Goal: Navigation & Orientation: Find specific page/section

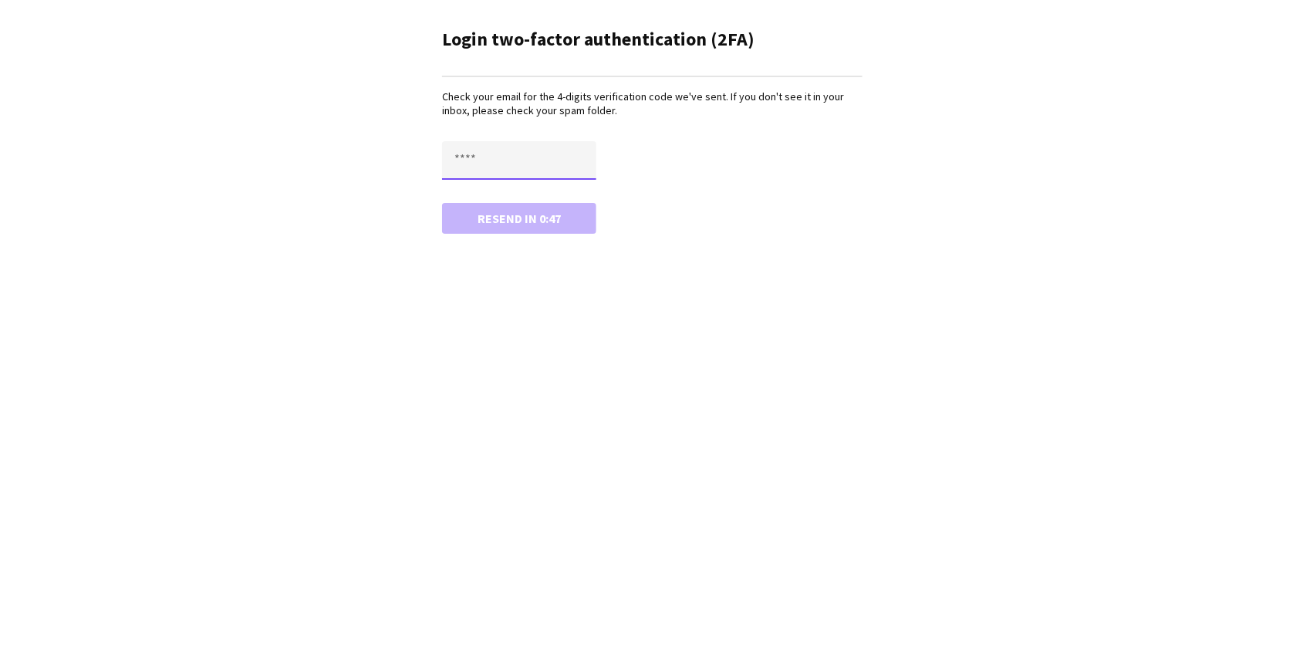
click at [484, 156] on input "text" at bounding box center [519, 160] width 154 height 39
paste input "****"
type input "****"
click at [442, 203] on button "Confirm" at bounding box center [519, 218] width 154 height 31
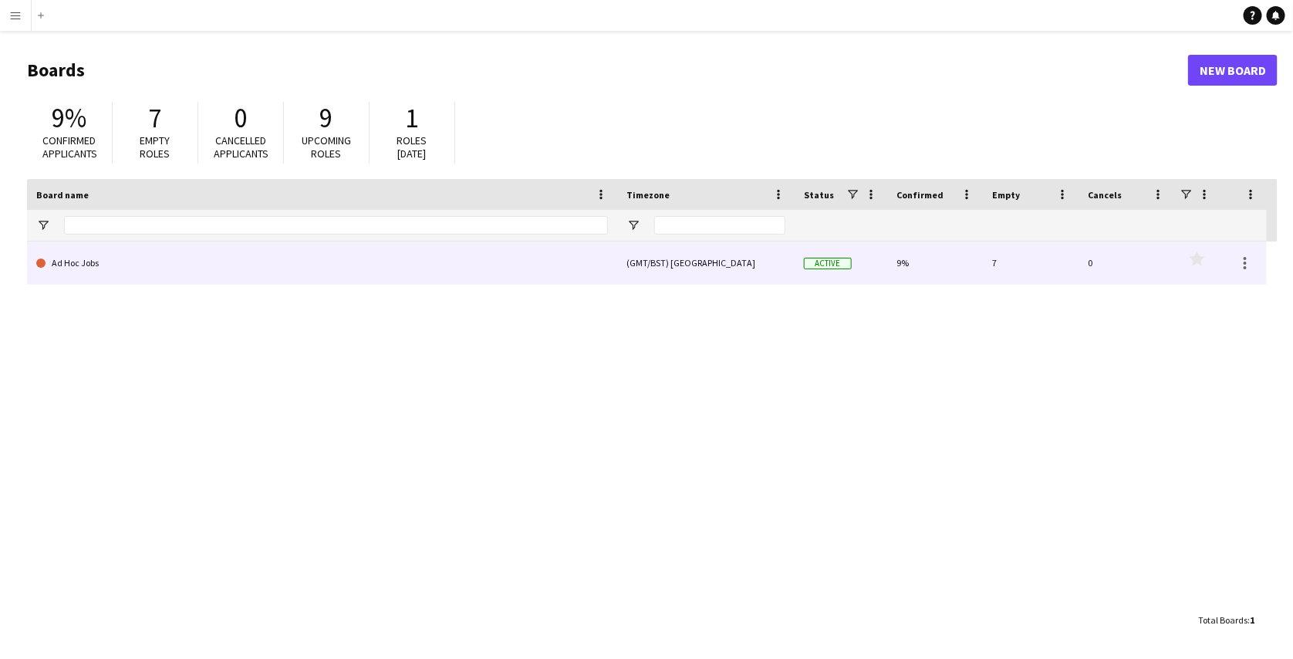
click at [89, 255] on link "Ad Hoc Jobs" at bounding box center [322, 262] width 572 height 43
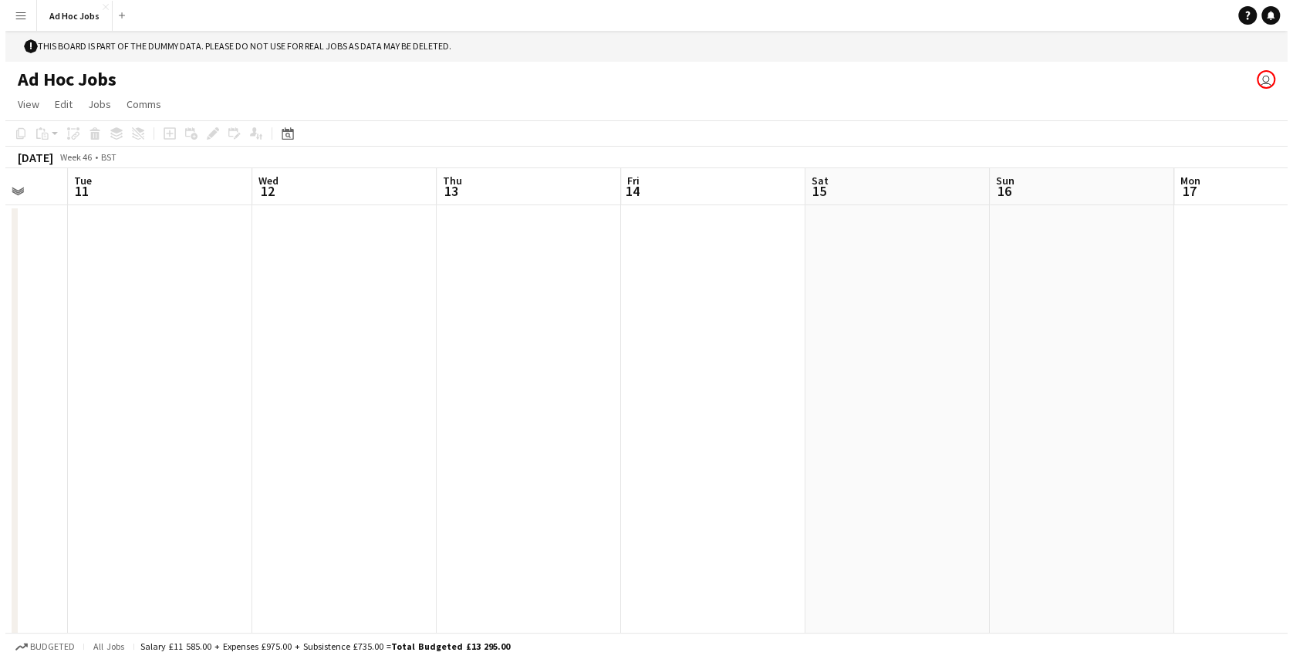
scroll to position [0, 491]
click at [5, 14] on button "Menu" at bounding box center [15, 15] width 31 height 31
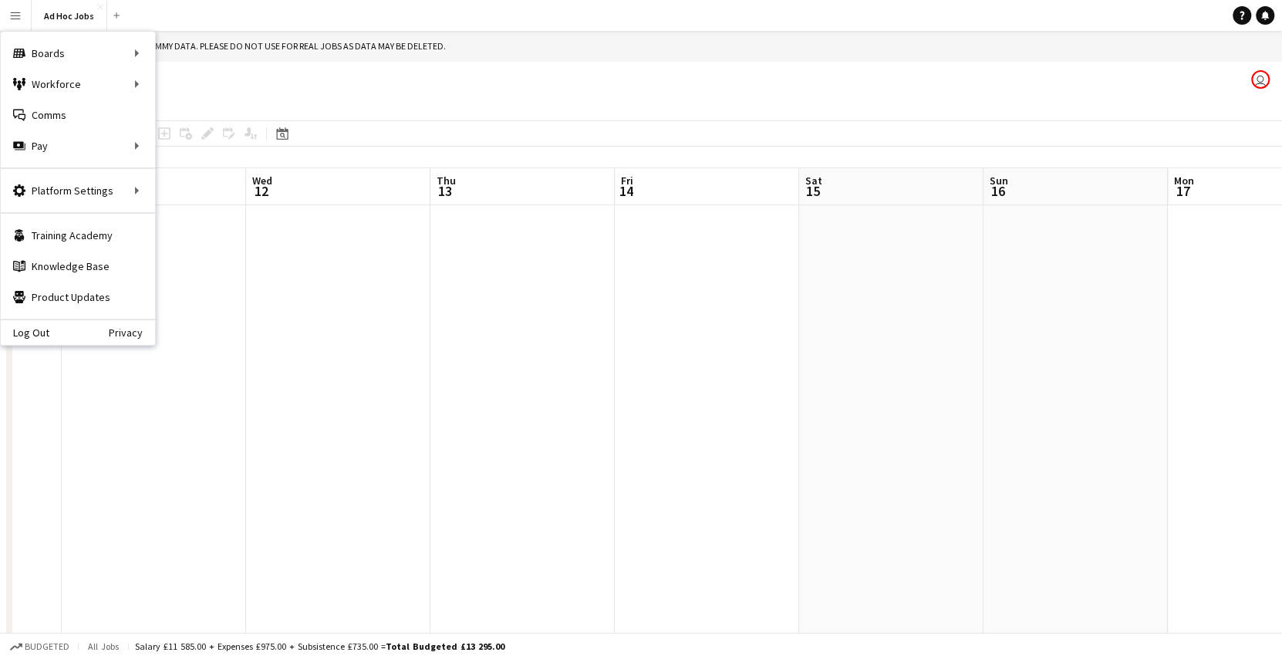
click at [409, 109] on app-page-menu "View Day view expanded Day view collapsed Month view Date picker Jump to [DATE]…" at bounding box center [641, 105] width 1282 height 29
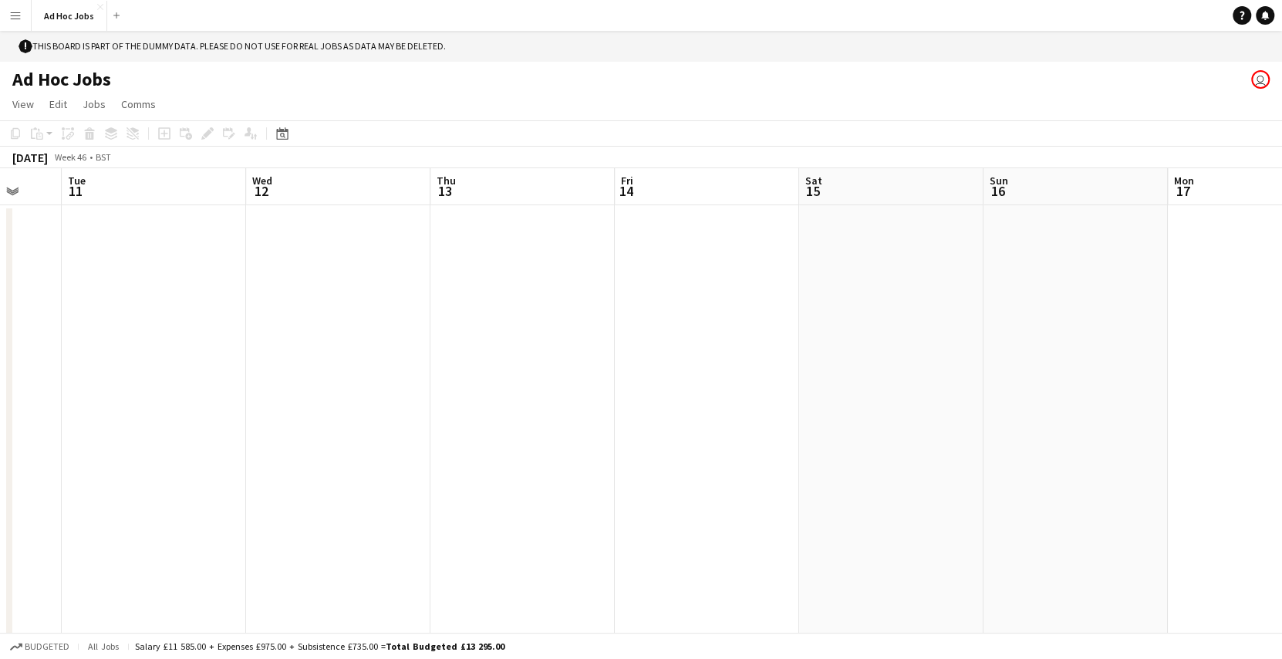
click at [10, 12] on app-icon "Menu" at bounding box center [15, 15] width 12 height 12
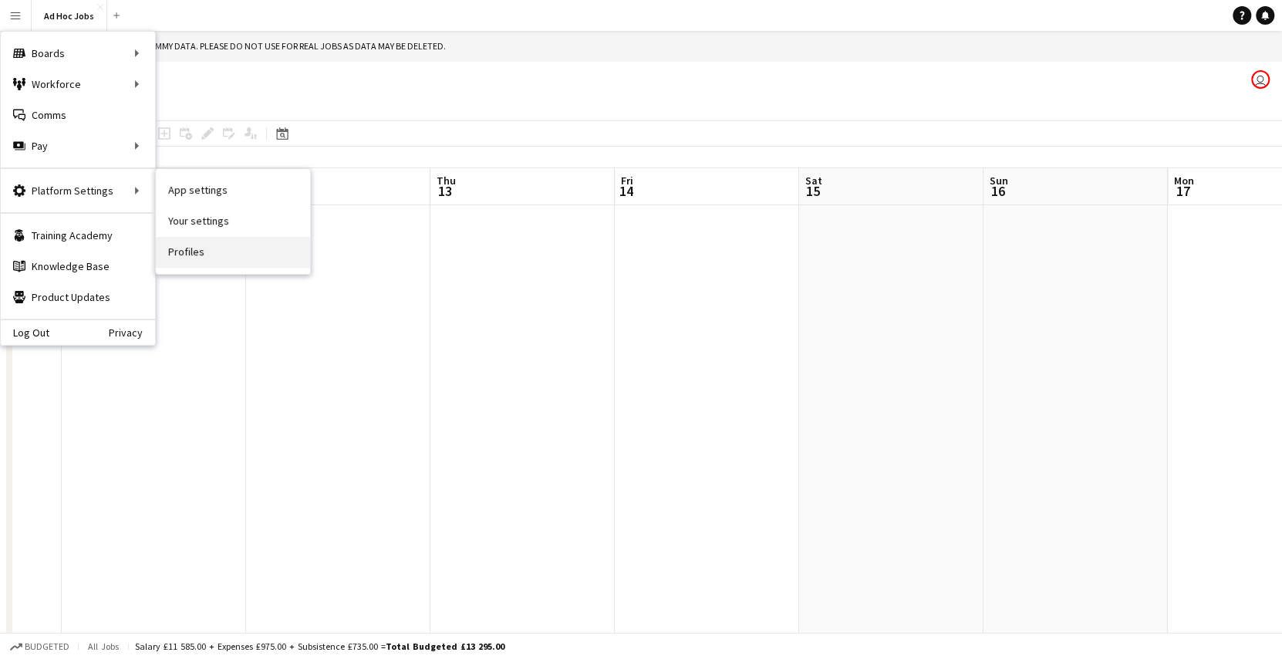
click at [194, 241] on link "Profiles" at bounding box center [233, 252] width 154 height 31
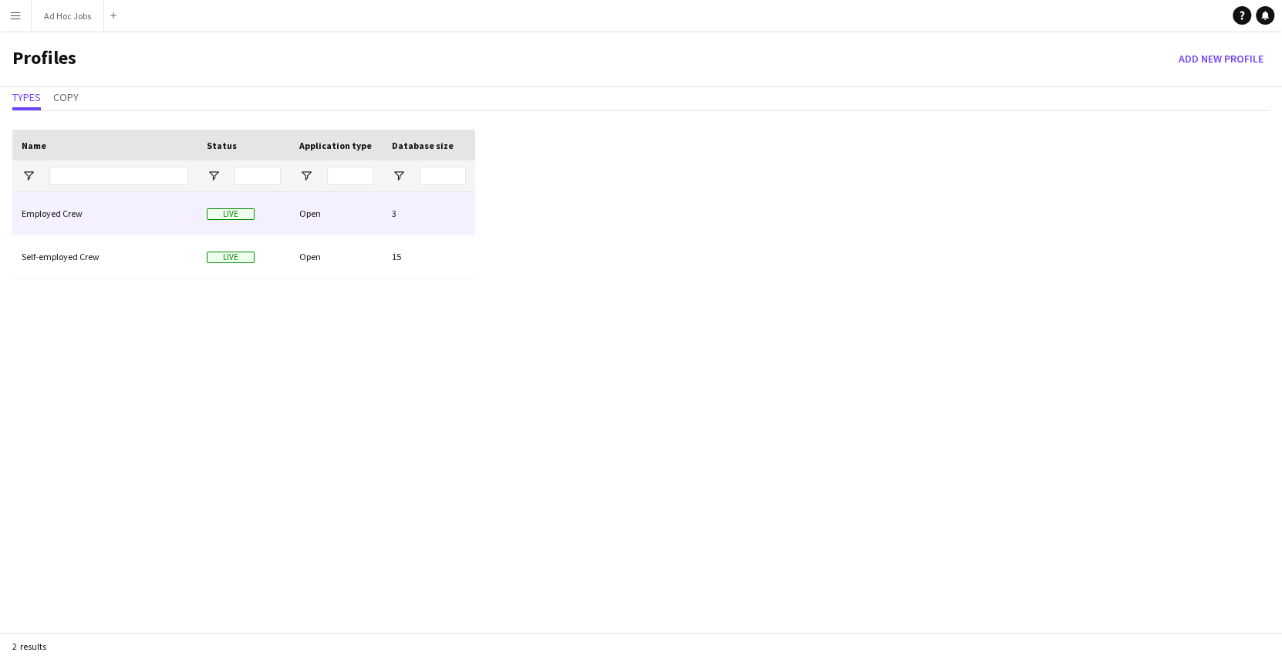
click at [98, 211] on div "Employed Crew" at bounding box center [104, 213] width 185 height 42
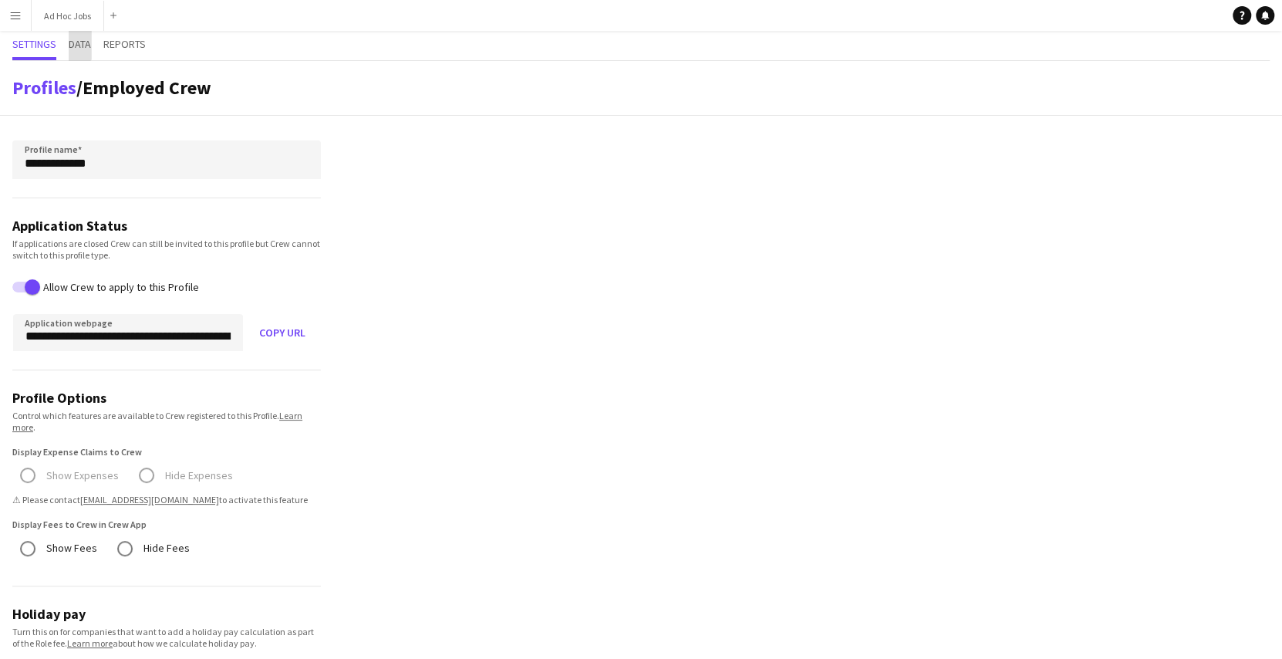
click at [73, 34] on span "Data" at bounding box center [80, 45] width 22 height 29
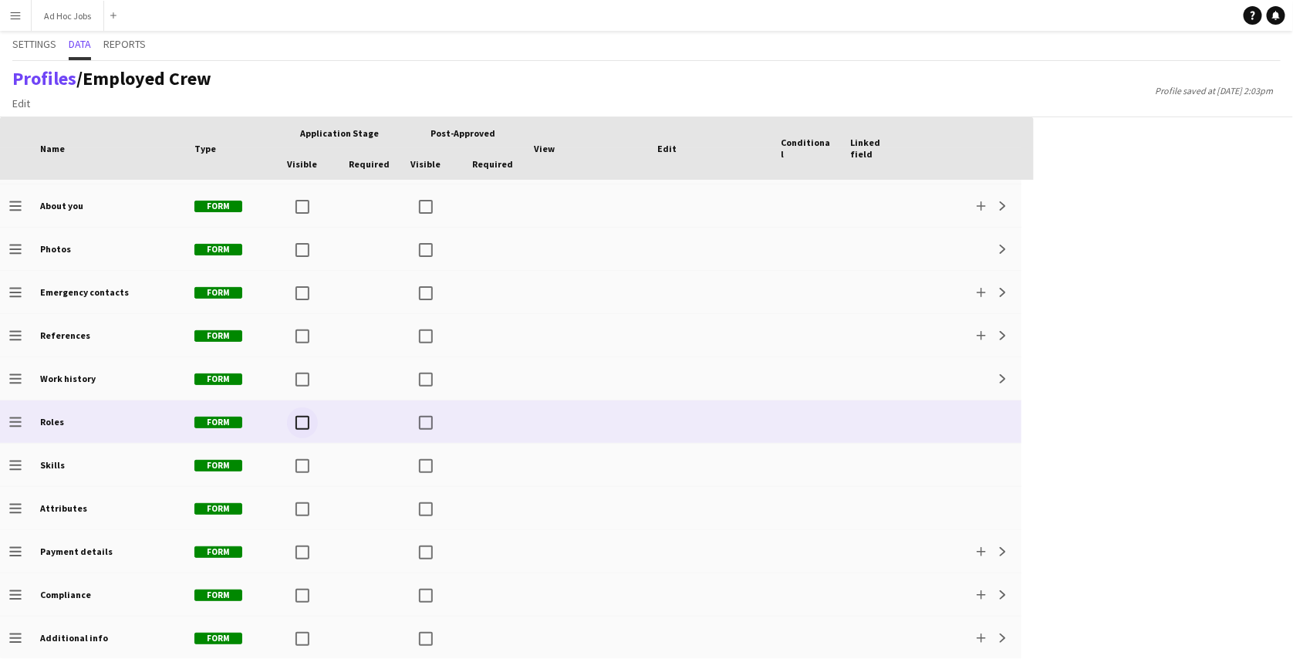
scroll to position [82, 0]
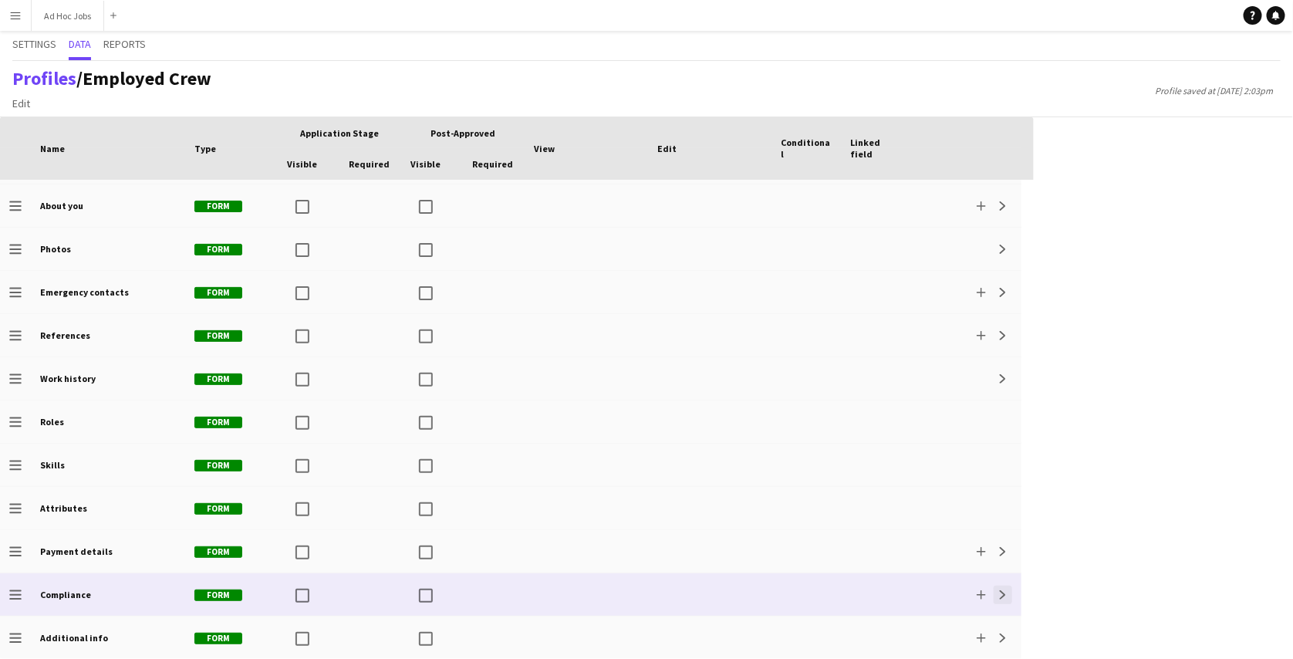
click at [1008, 593] on button "Expand" at bounding box center [1003, 595] width 19 height 19
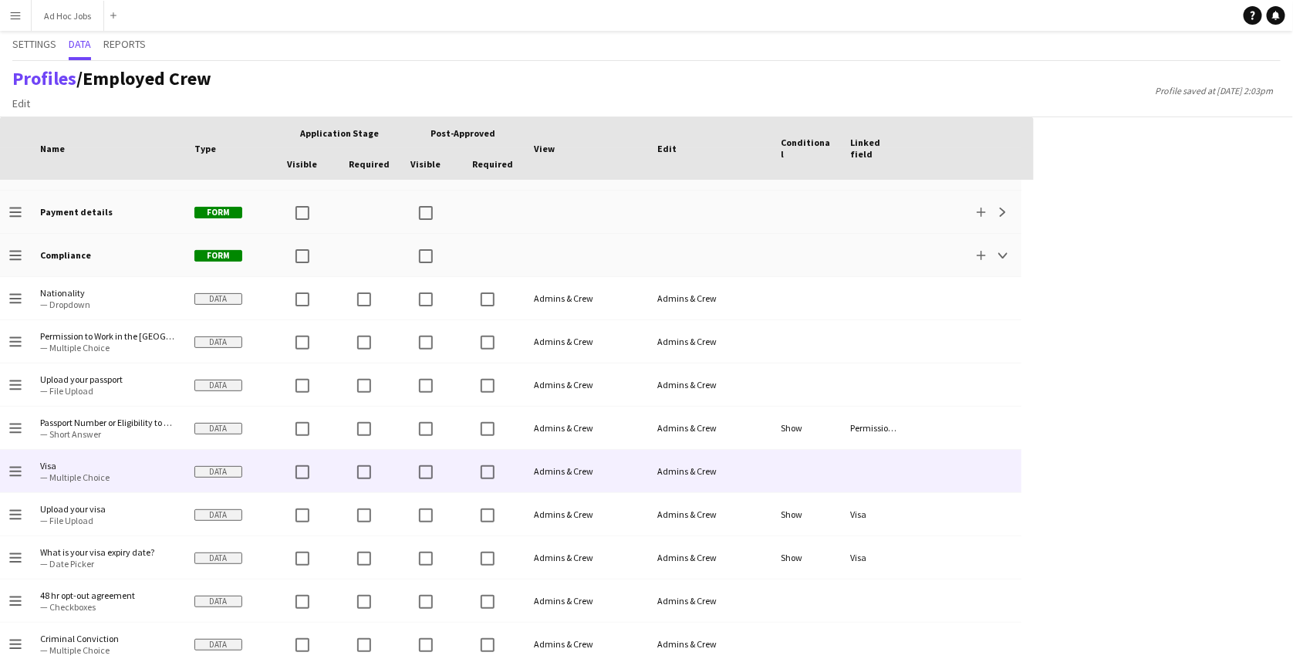
scroll to position [430, 0]
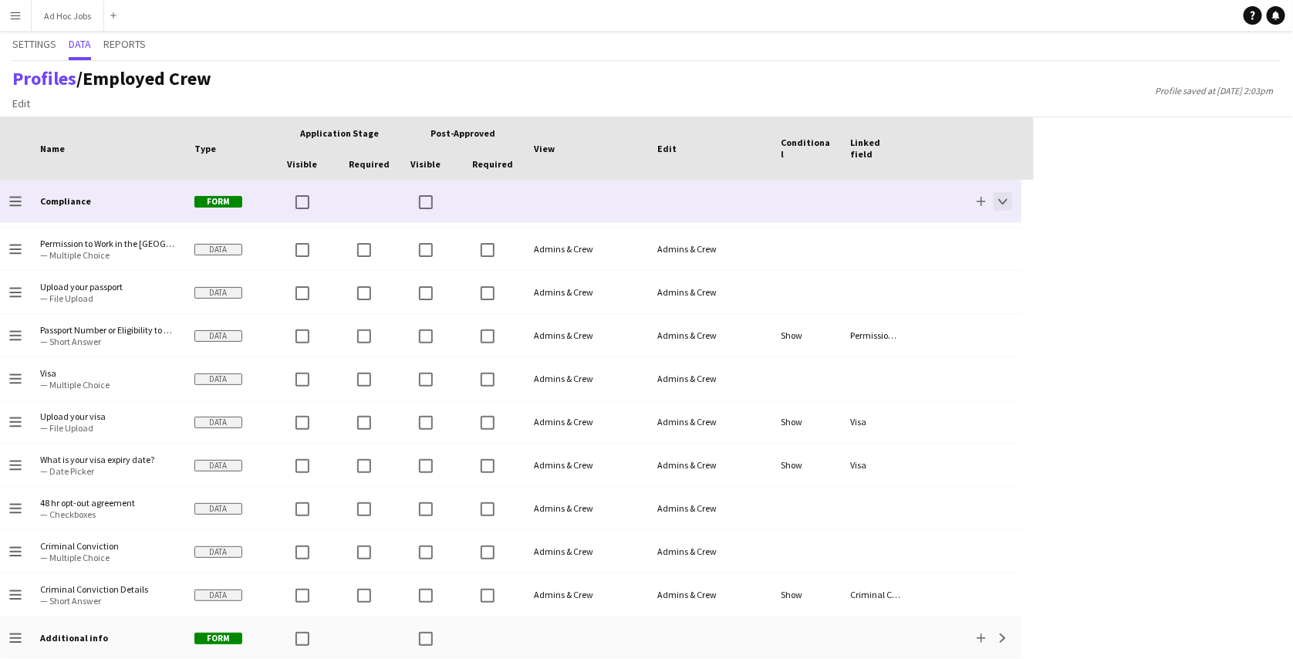
click at [998, 199] on app-icon "Collapse" at bounding box center [1002, 201] width 9 height 9
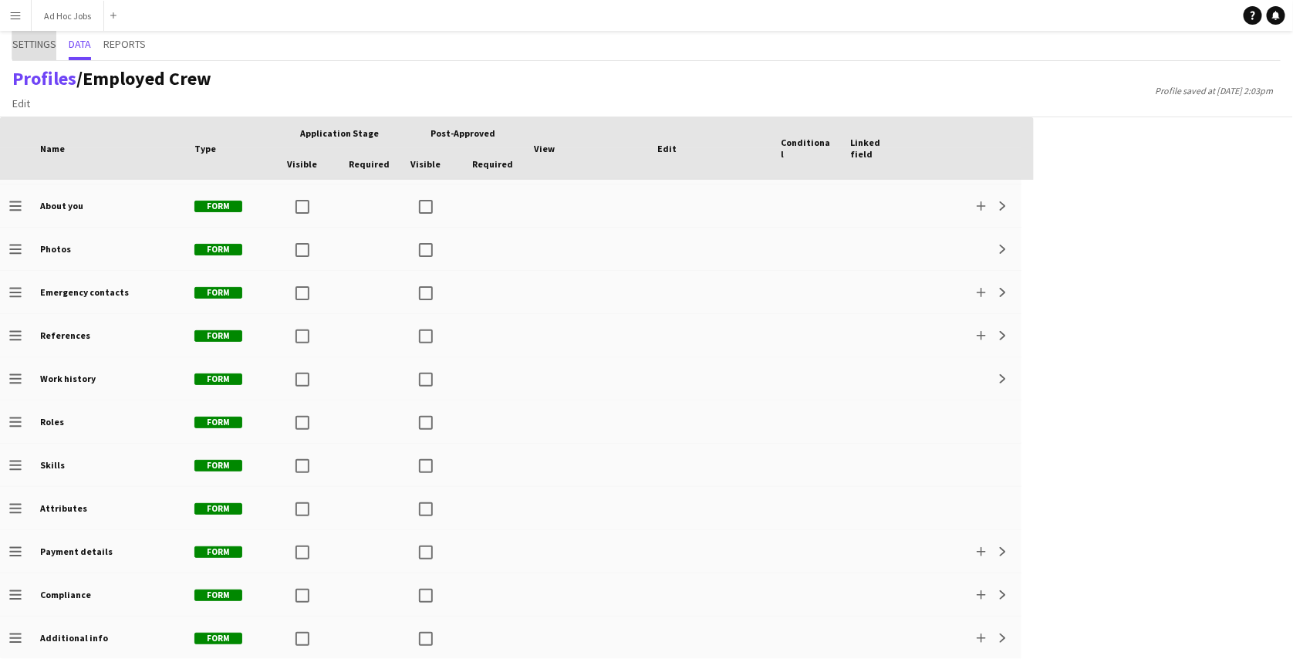
click at [36, 43] on span "Settings" at bounding box center [34, 44] width 44 height 11
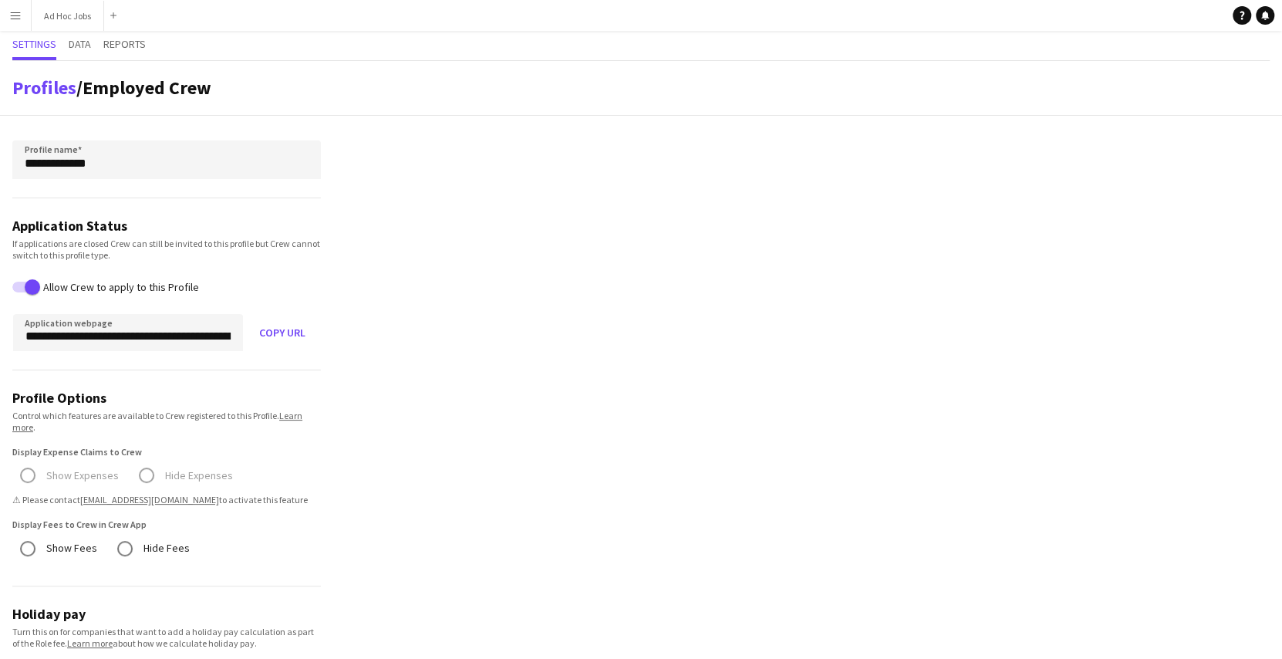
click at [18, 12] on app-icon "Menu" at bounding box center [15, 15] width 12 height 12
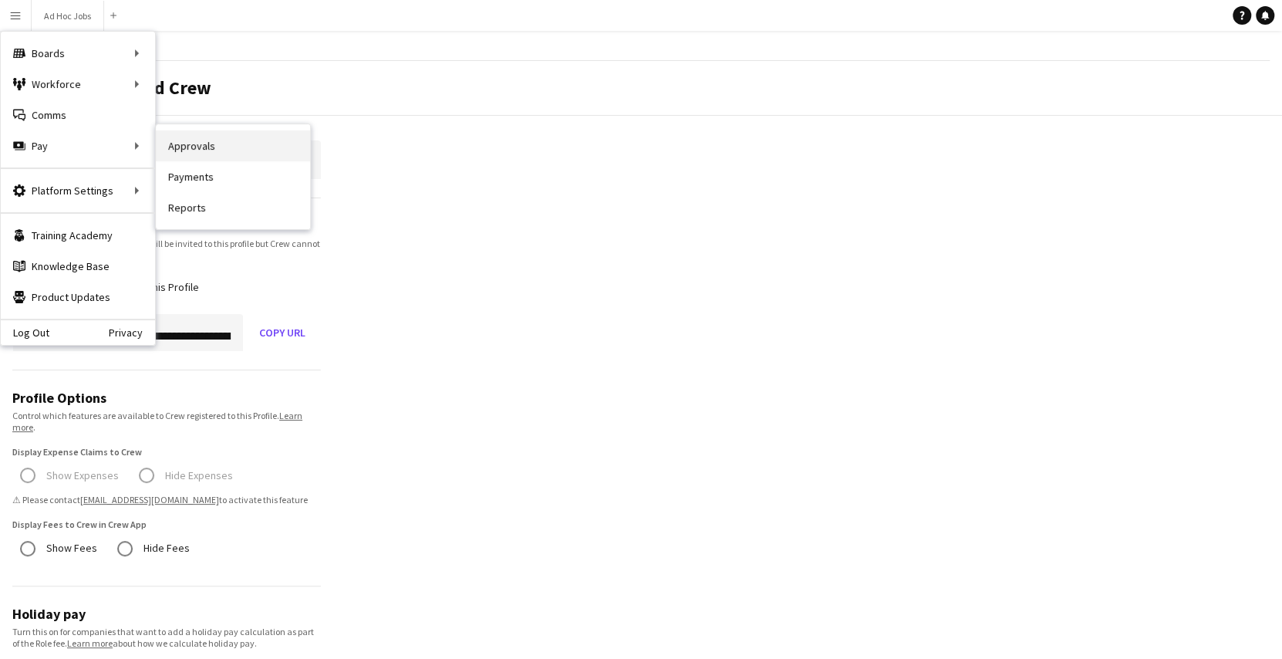
click at [197, 148] on link "Approvals" at bounding box center [233, 145] width 154 height 31
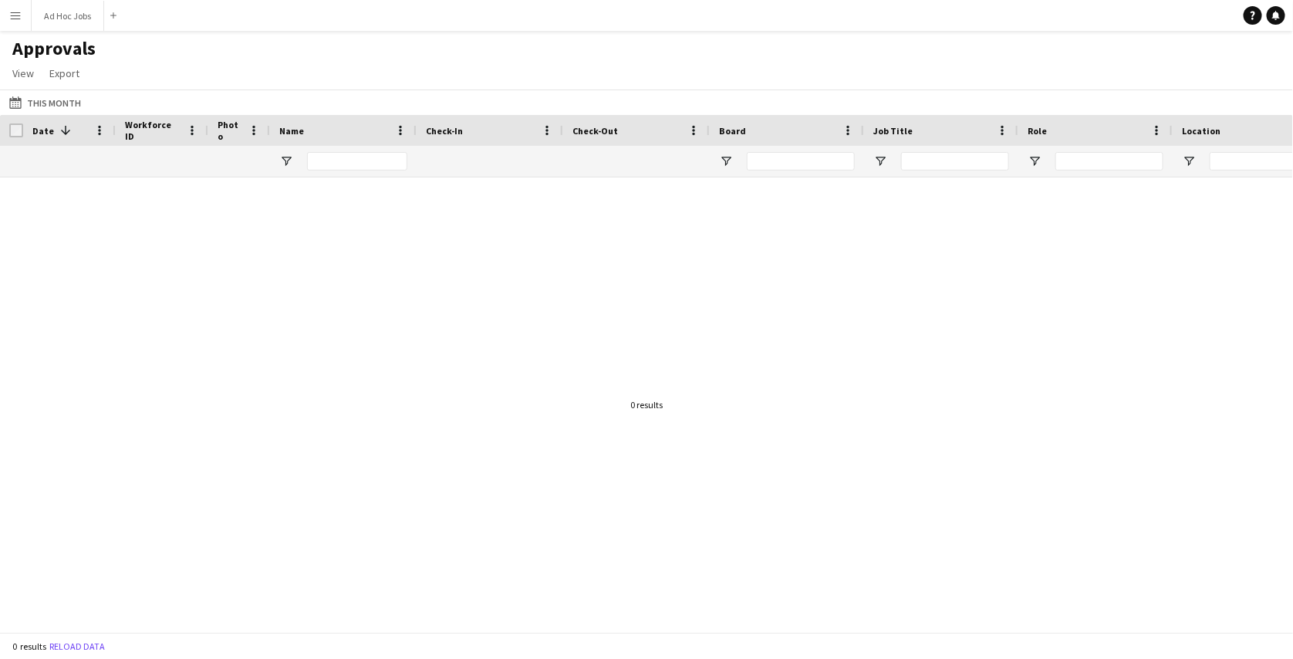
click at [17, 14] on app-icon "Menu" at bounding box center [15, 15] width 12 height 12
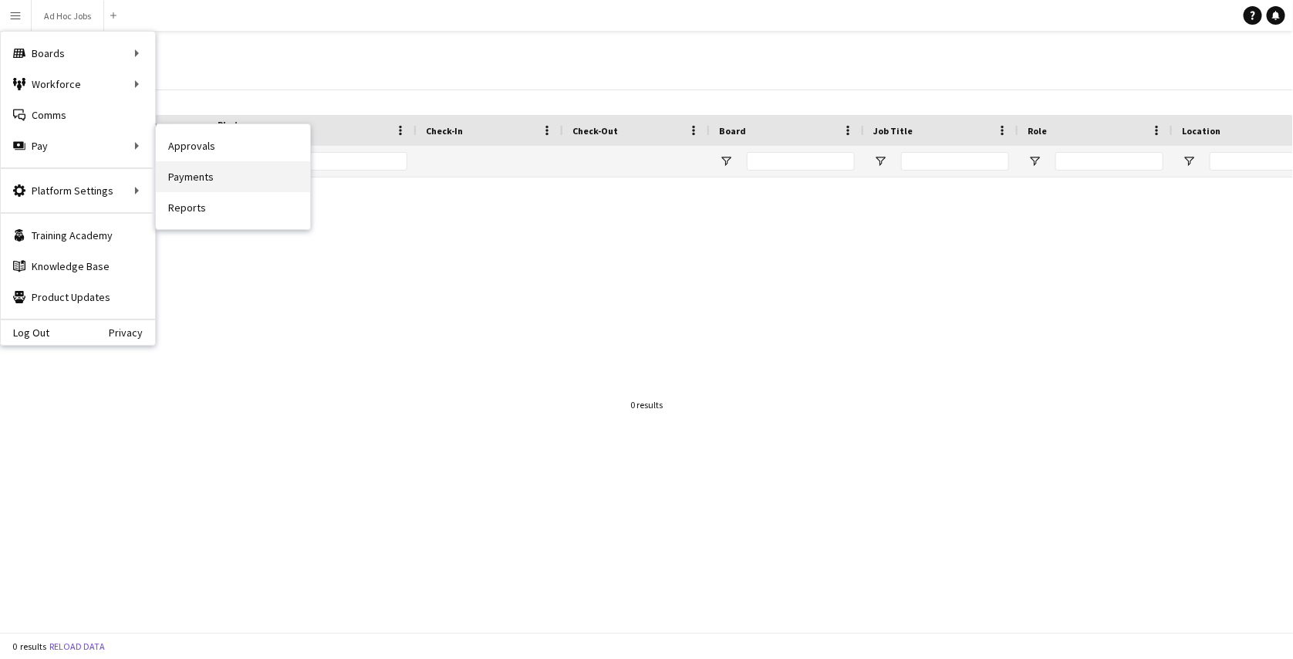
click at [174, 176] on link "Payments" at bounding box center [233, 176] width 154 height 31
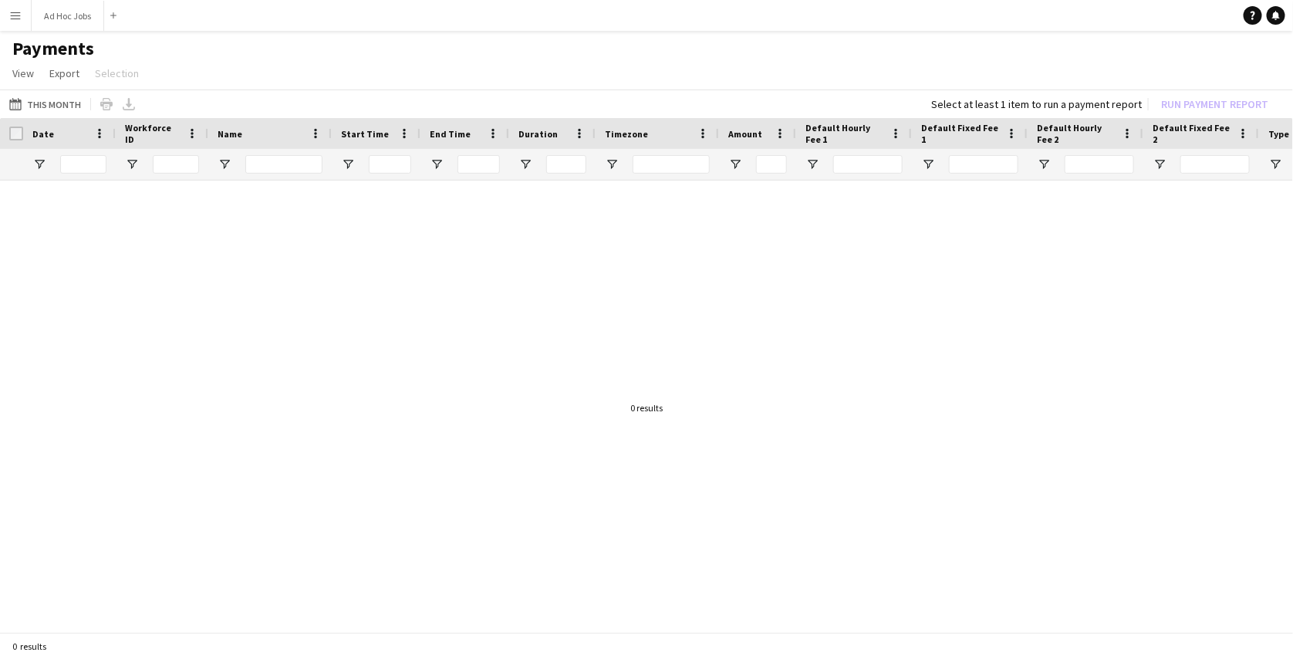
click at [18, 22] on button "Menu" at bounding box center [15, 15] width 31 height 31
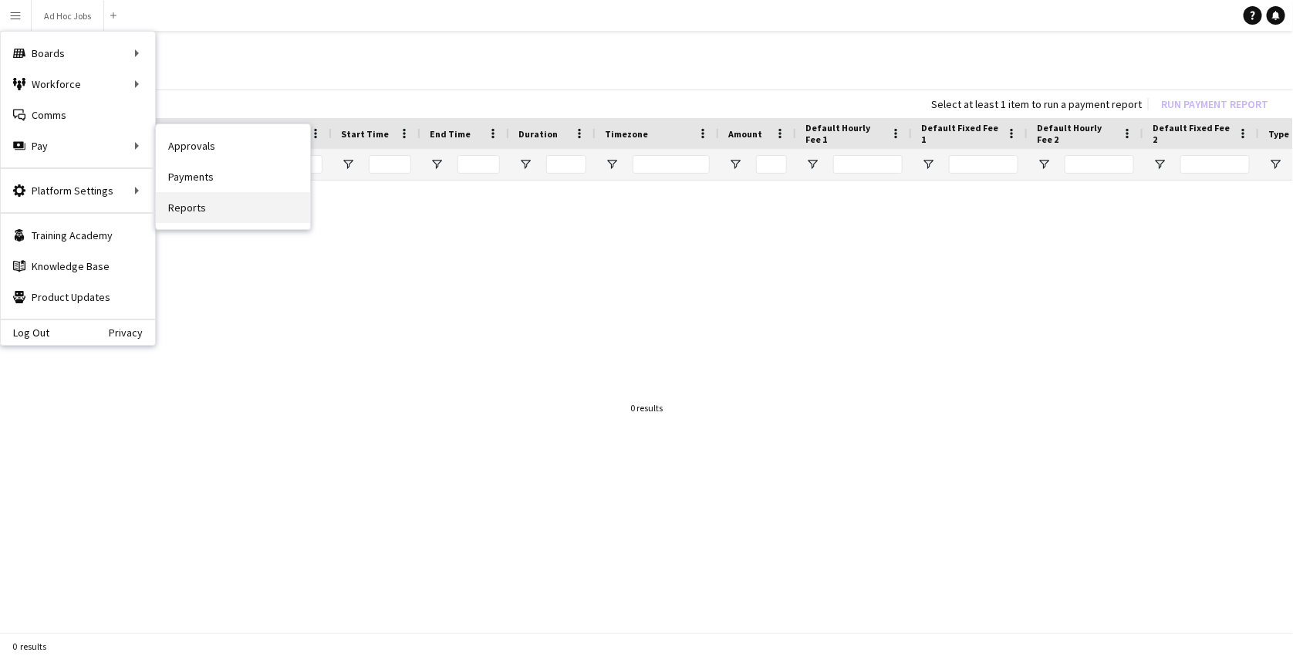
click at [197, 205] on link "Reports" at bounding box center [233, 207] width 154 height 31
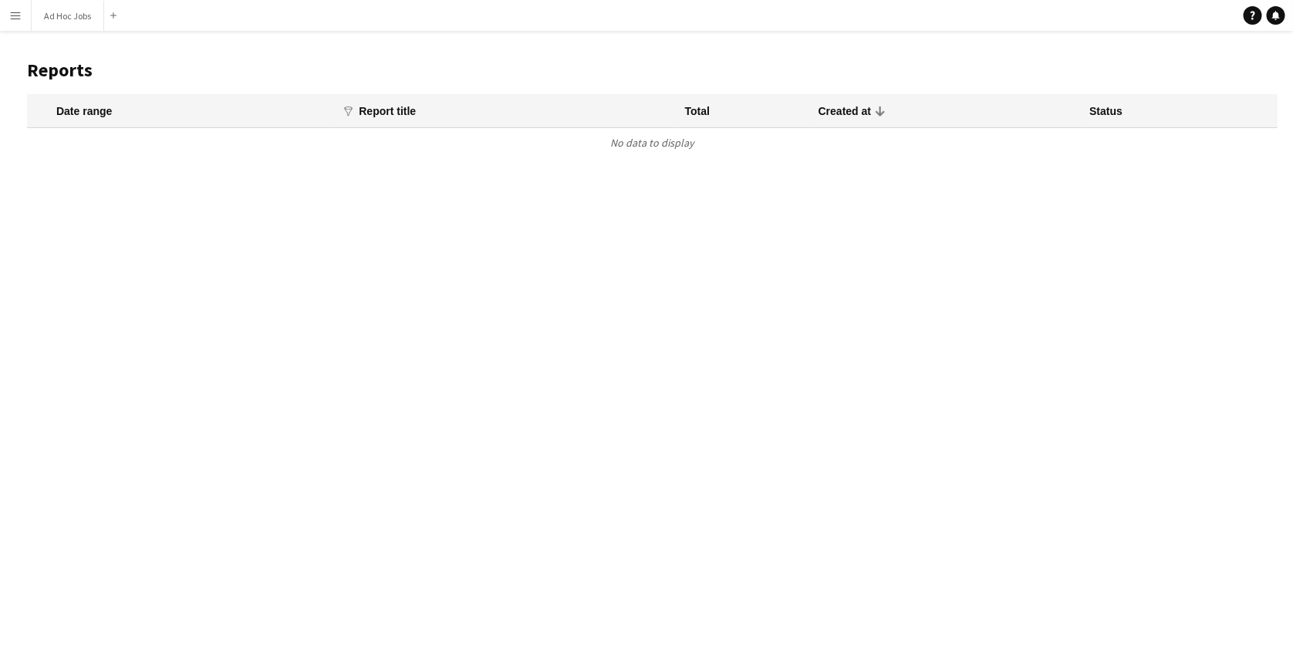
click at [22, 10] on button "Menu" at bounding box center [15, 15] width 31 height 31
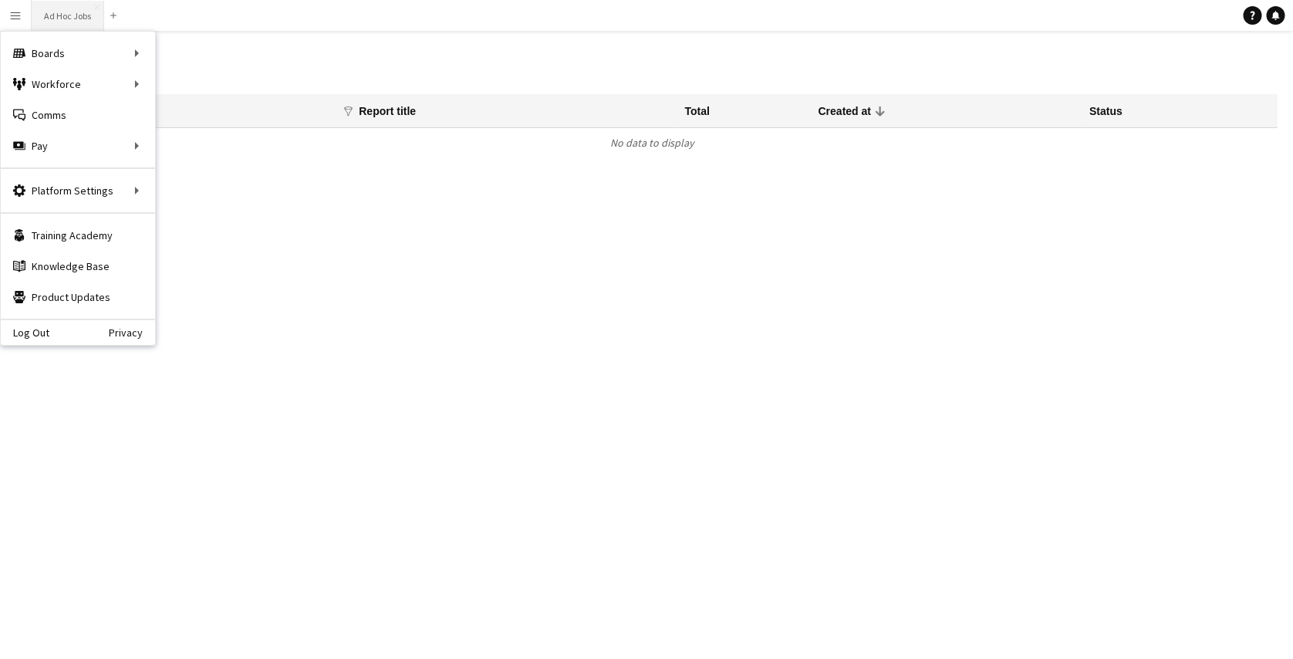
click at [59, 8] on button "Ad Hoc Jobs Close" at bounding box center [68, 16] width 73 height 30
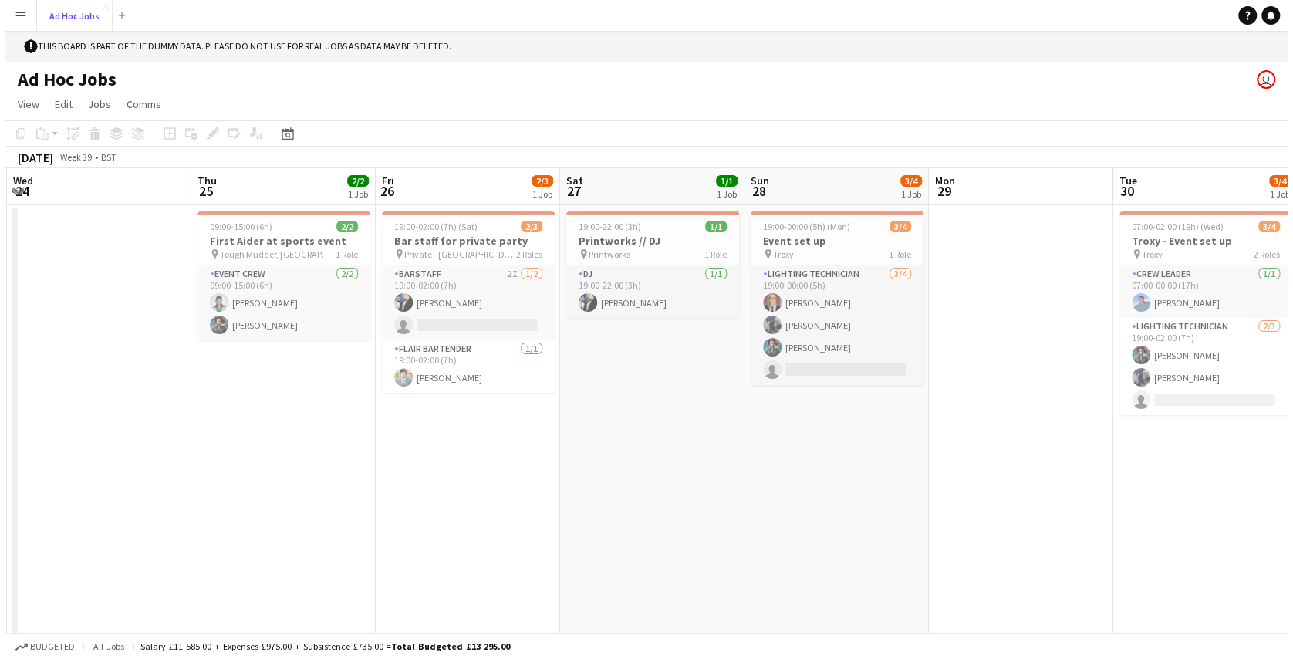
scroll to position [0, 366]
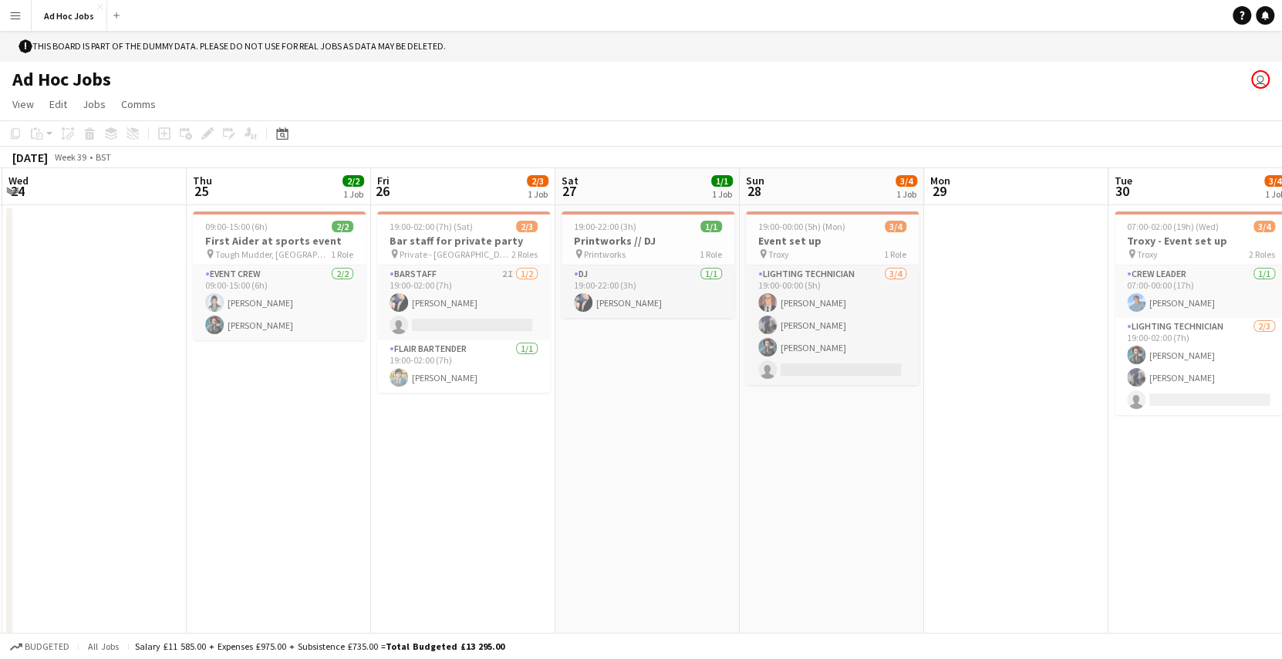
click at [15, 22] on button "Menu" at bounding box center [15, 15] width 31 height 31
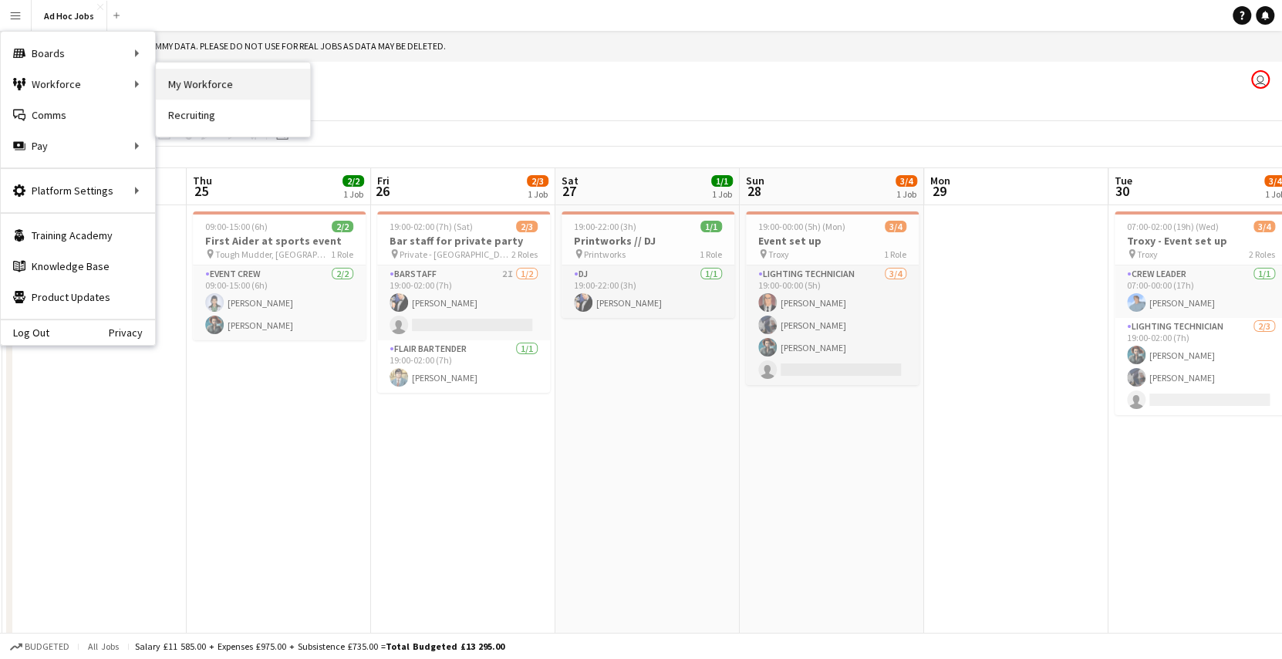
click at [202, 93] on link "My Workforce" at bounding box center [233, 84] width 154 height 31
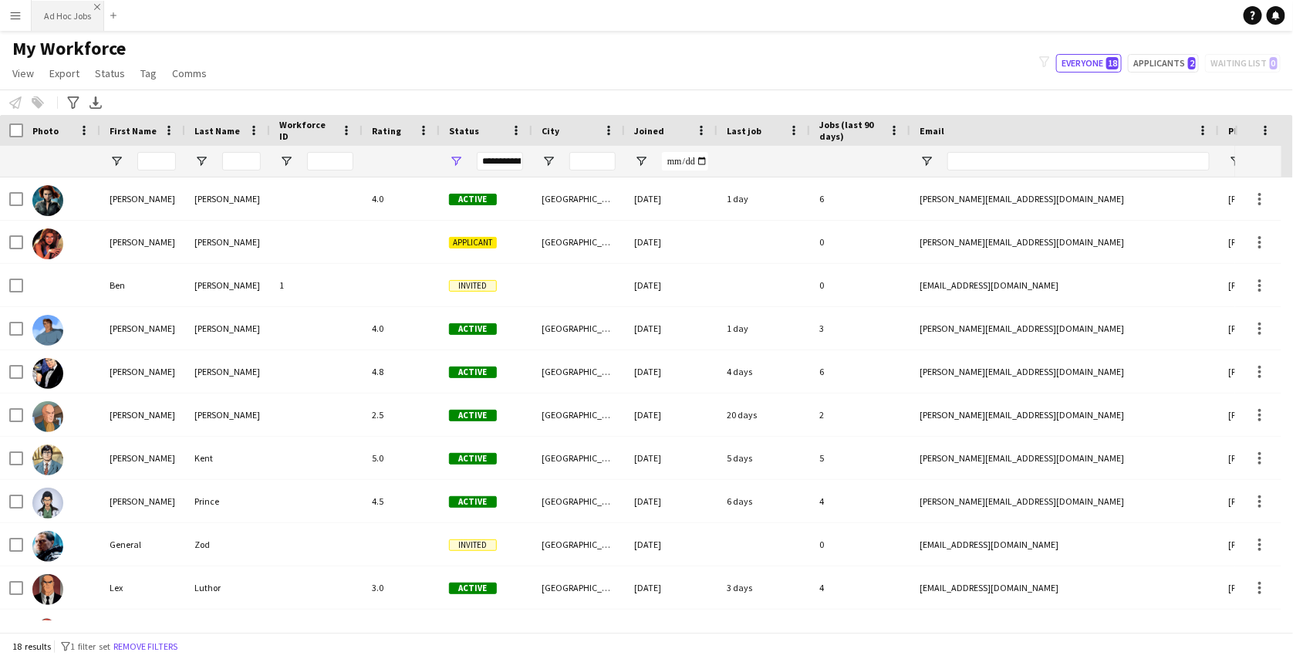
click at [95, 7] on app-icon "Close" at bounding box center [97, 7] width 6 height 6
click at [10, 17] on app-icon "Menu" at bounding box center [15, 15] width 12 height 12
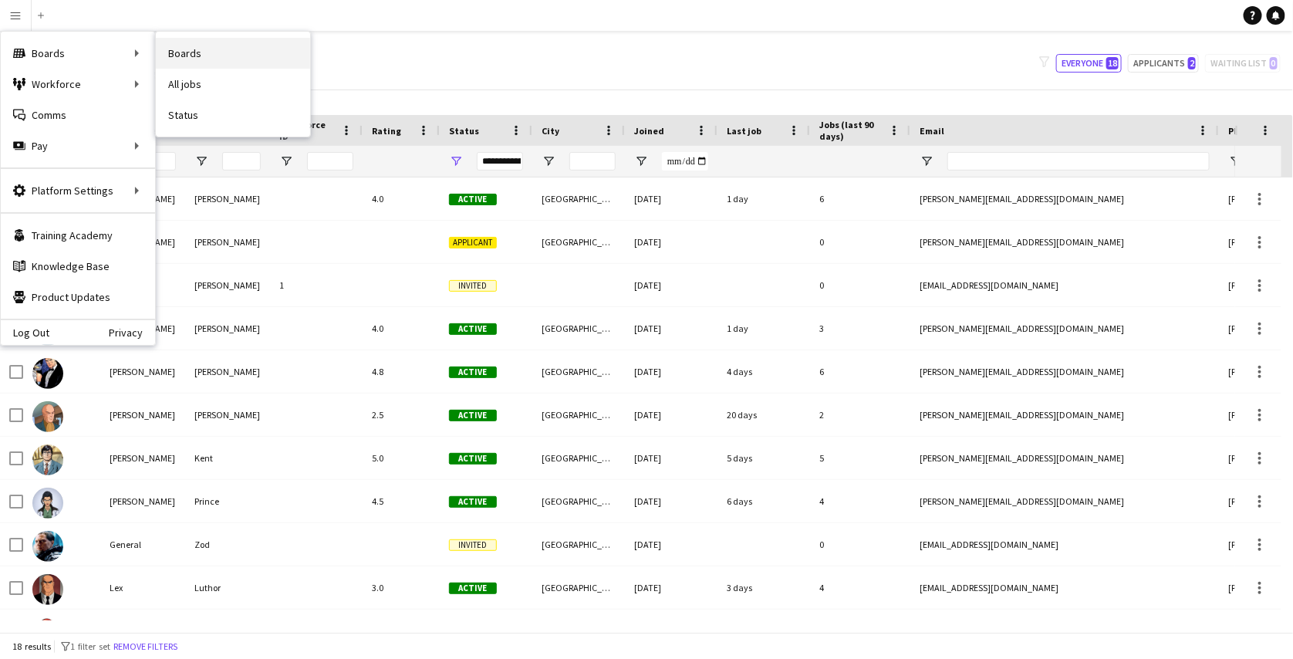
click at [174, 50] on link "Boards" at bounding box center [233, 53] width 154 height 31
